Goal: Check status: Check status

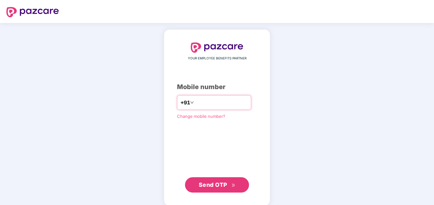
drag, startPoint x: 185, startPoint y: 100, endPoint x: 194, endPoint y: 99, distance: 8.3
click at [187, 100] on div "+91" at bounding box center [214, 102] width 74 height 15
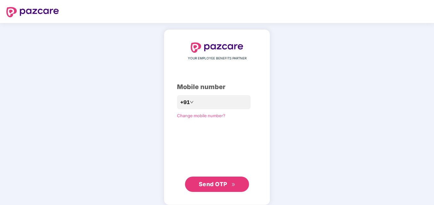
click at [206, 110] on div "YOUR EMPLOYEE BENEFITS PARTNER Mobile number +91 Change mobile number? Send OTP" at bounding box center [217, 118] width 80 height 150
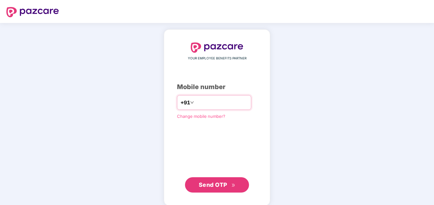
click at [202, 106] on input "number" at bounding box center [221, 103] width 52 height 10
click at [195, 103] on input "**********" at bounding box center [221, 103] width 52 height 10
click at [195, 102] on input "**********" at bounding box center [221, 103] width 52 height 10
type input "**********"
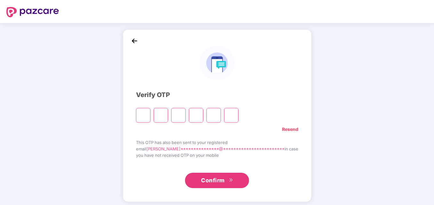
type input "*"
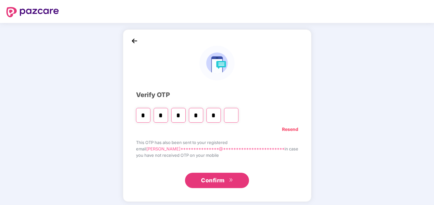
type input "*"
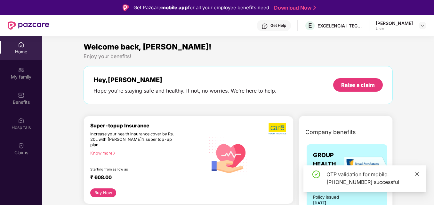
click at [417, 173] on icon "close" at bounding box center [416, 174] width 4 height 4
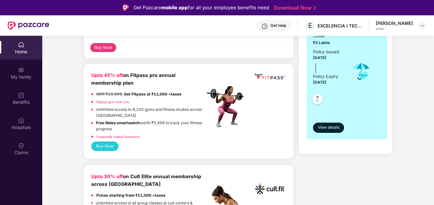
scroll to position [32, 0]
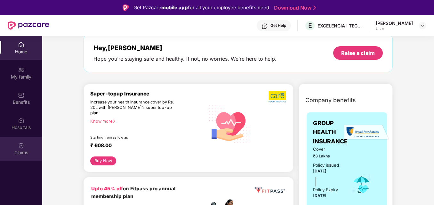
click at [19, 148] on img at bounding box center [21, 146] width 6 height 6
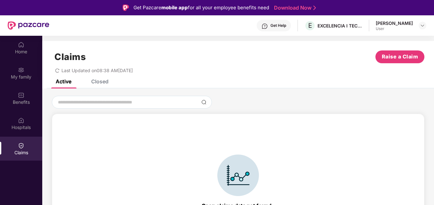
click at [105, 69] on span "Last Updated on 08:38 AM[DATE]" at bounding box center [96, 70] width 71 height 5
click at [104, 81] on div "Closed" at bounding box center [99, 81] width 17 height 6
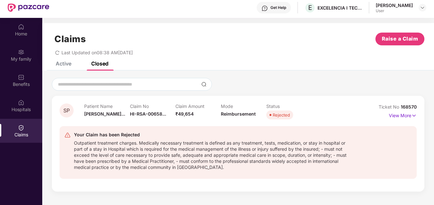
scroll to position [36, 0]
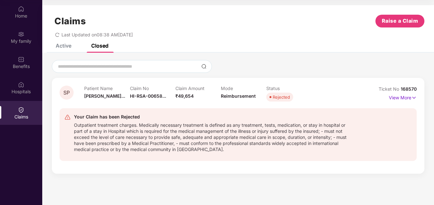
click at [215, 129] on div "Outpatient treatment charges. Medically necessary treatment is defined as any t…" at bounding box center [214, 137] width 280 height 32
click at [402, 95] on p "View More" at bounding box center [402, 97] width 28 height 9
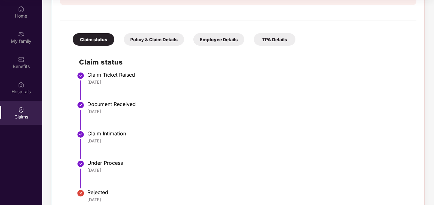
scroll to position [193, 0]
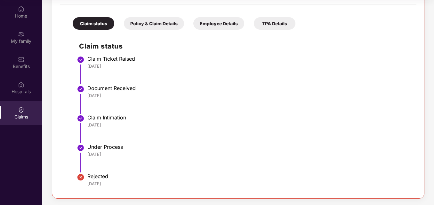
click at [164, 23] on div "Policy & Claim Details" at bounding box center [154, 23] width 60 height 12
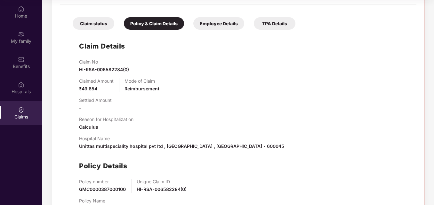
click at [236, 23] on div "Employee Details" at bounding box center [218, 23] width 51 height 12
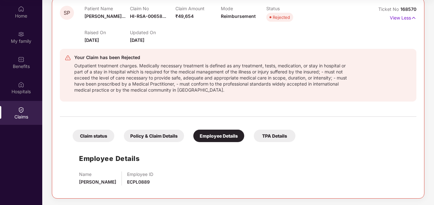
scroll to position [16, 0]
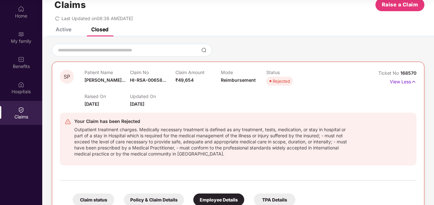
drag, startPoint x: 240, startPoint y: 90, endPoint x: 275, endPoint y: 82, distance: 36.2
click at [240, 90] on div "Raised On [DATE] Updated On [DATE]" at bounding box center [220, 97] width 272 height 20
drag, startPoint x: 289, startPoint y: 79, endPoint x: 282, endPoint y: 80, distance: 7.1
click at [289, 79] on div "Rejected" at bounding box center [280, 81] width 17 height 6
click at [278, 81] on div "Rejected" at bounding box center [280, 81] width 17 height 6
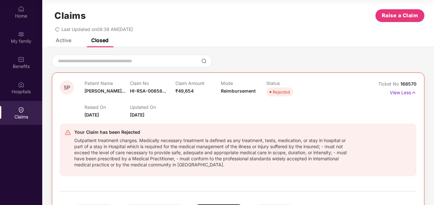
scroll to position [0, 0]
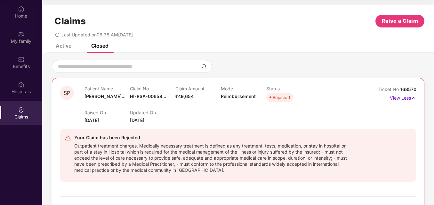
click at [86, 32] on span "Last Updated on 08:38 AM[DATE]" at bounding box center [96, 34] width 71 height 5
click at [109, 35] on span "Last Updated on 08:38 AM[DATE]" at bounding box center [96, 34] width 71 height 5
click at [62, 48] on div "Active" at bounding box center [64, 46] width 16 height 6
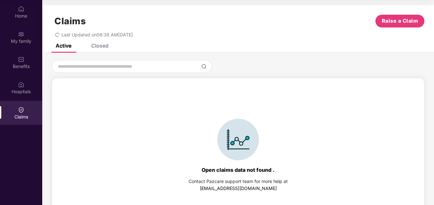
click at [93, 47] on div "Closed" at bounding box center [99, 46] width 17 height 6
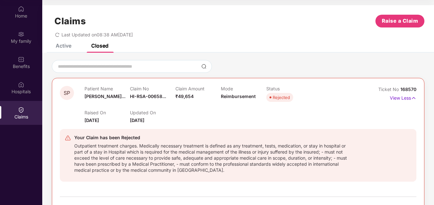
click at [67, 47] on div "Active" at bounding box center [64, 46] width 16 height 6
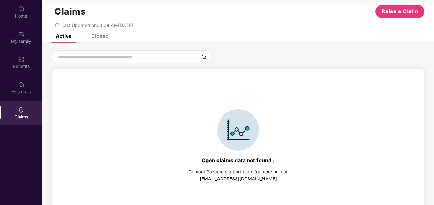
scroll to position [14, 0]
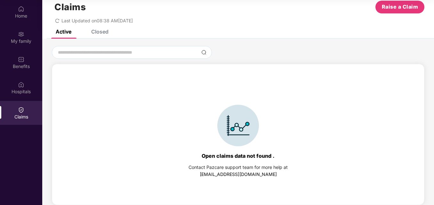
click at [222, 176] on link "[EMAIL_ADDRESS][DOMAIN_NAME]" at bounding box center [237, 174] width 77 height 5
click at [106, 35] on div "Closed" at bounding box center [99, 31] width 17 height 6
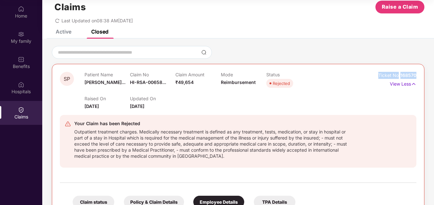
drag, startPoint x: 418, startPoint y: 75, endPoint x: 369, endPoint y: 76, distance: 48.9
click at [369, 76] on div "SP Patient Name [PERSON_NAME]... Claim No HI-RSA-00658... Claim Amount ₹49,654 …" at bounding box center [238, 164] width 372 height 201
click at [323, 88] on div "Patient Name [PERSON_NAME]... Claim No HI-RSA-00658... Claim Amount ₹49,654 Mod…" at bounding box center [220, 81] width 272 height 18
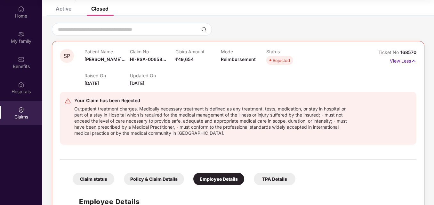
scroll to position [0, 0]
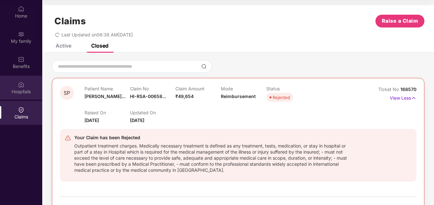
click at [24, 86] on img at bounding box center [21, 85] width 6 height 6
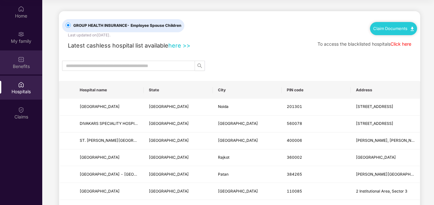
click at [24, 63] on div "Benefits" at bounding box center [21, 66] width 42 height 6
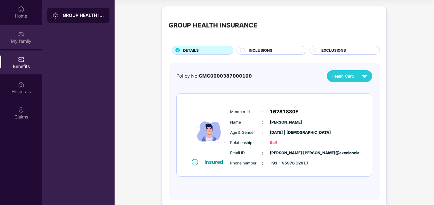
click at [32, 44] on div "My family" at bounding box center [21, 37] width 42 height 24
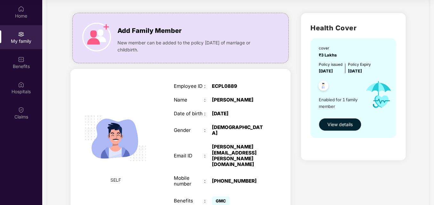
scroll to position [68, 0]
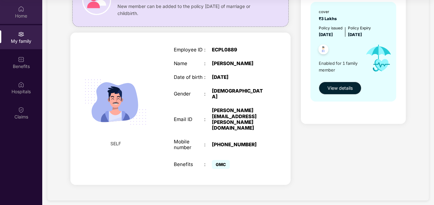
click at [13, 9] on div "Home" at bounding box center [21, 12] width 42 height 24
